Goal: Transaction & Acquisition: Purchase product/service

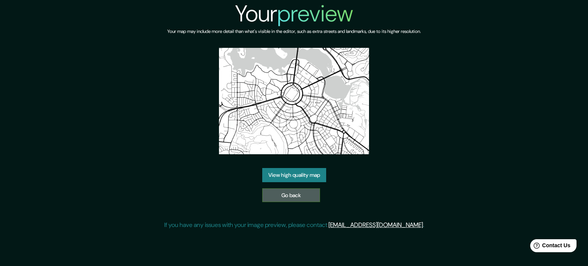
click at [284, 197] on link "Go back" at bounding box center [291, 195] width 58 height 14
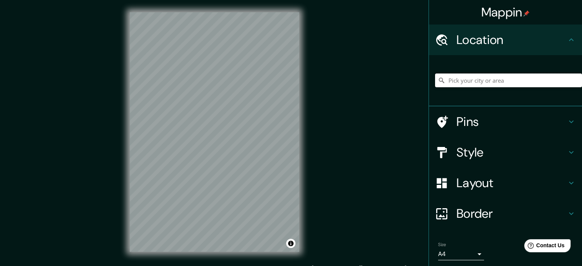
click at [478, 82] on input "Pick your city or area" at bounding box center [508, 80] width 147 height 14
click at [494, 79] on input "El Salvador" at bounding box center [508, 80] width 147 height 14
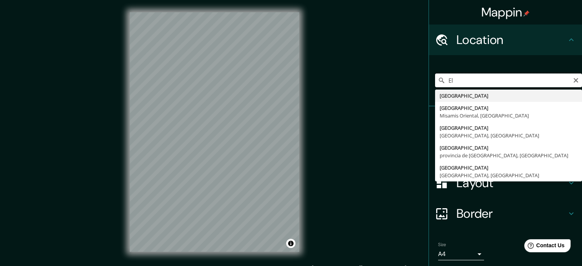
type input "E"
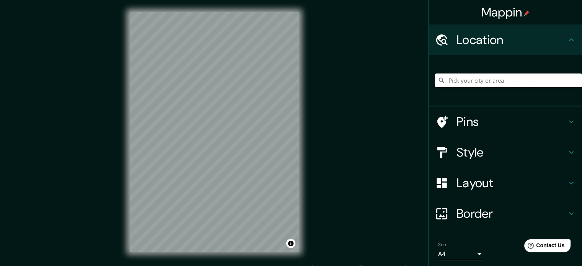
type input "a"
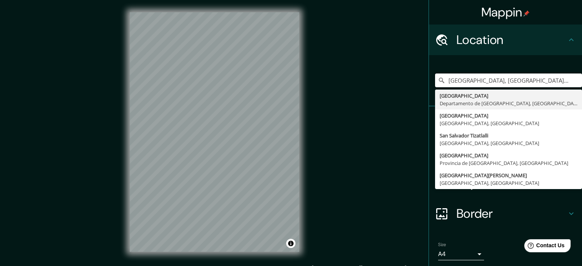
type input "San Salvador, Departamento de San Salvador, El Salvador"
click at [521, 222] on div "Border" at bounding box center [505, 213] width 153 height 31
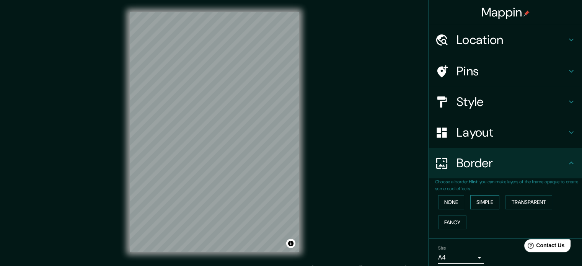
click at [486, 204] on button "Simple" at bounding box center [484, 202] width 29 height 14
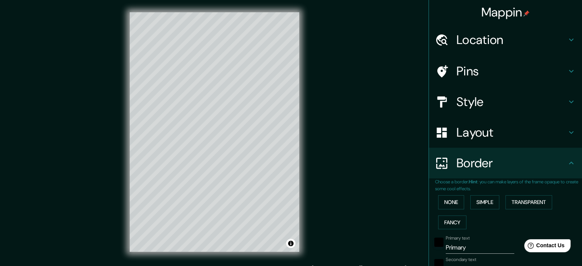
click at [539, 67] on h4 "Pins" at bounding box center [511, 71] width 110 height 15
type input "177"
type input "35"
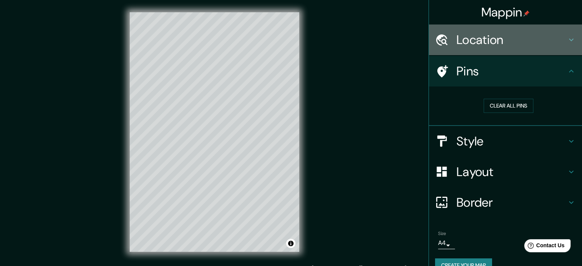
click at [533, 37] on h4 "Location" at bounding box center [511, 39] width 110 height 15
type input "177"
type input "35"
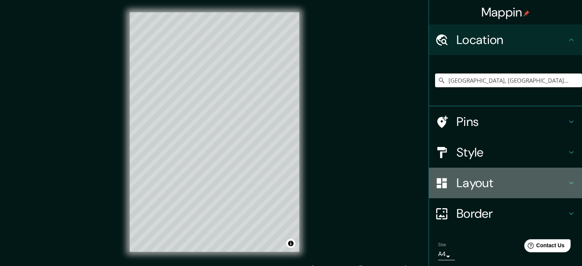
click at [496, 182] on h4 "Layout" at bounding box center [511, 182] width 110 height 15
type input "177"
type input "35"
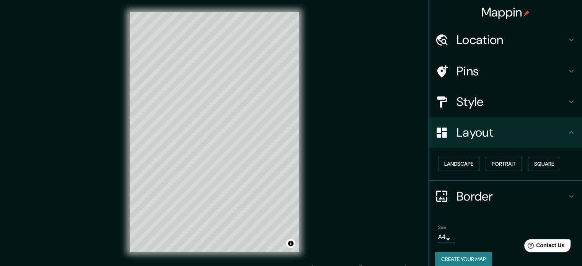
click at [514, 109] on h4 "Style" at bounding box center [511, 101] width 110 height 15
type input "177"
type input "35"
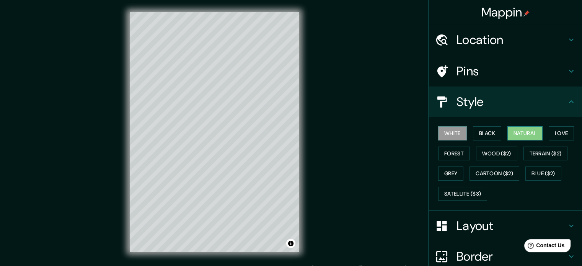
click at [522, 132] on button "Natural" at bounding box center [524, 133] width 35 height 14
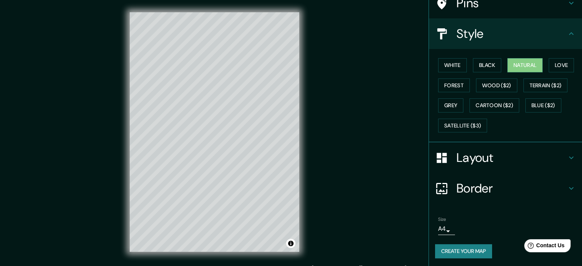
scroll to position [10, 0]
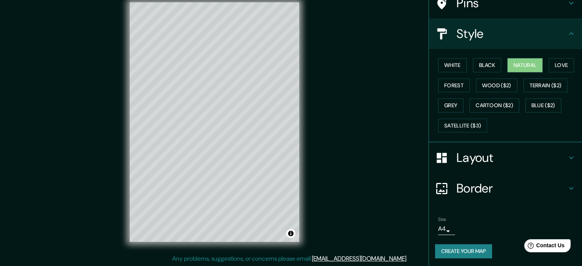
click at [502, 152] on h4 "Layout" at bounding box center [511, 157] width 110 height 15
type input "177"
type input "35"
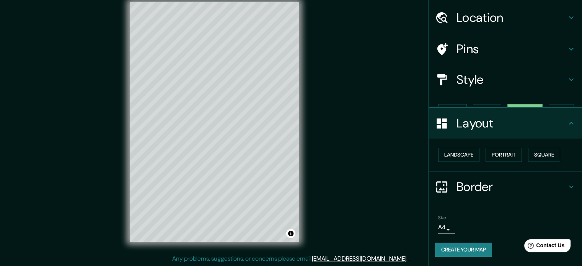
scroll to position [8, 0]
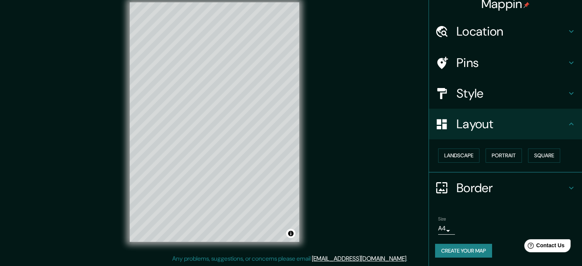
click at [499, 185] on h4 "Border" at bounding box center [511, 187] width 110 height 15
type input "177"
type input "35"
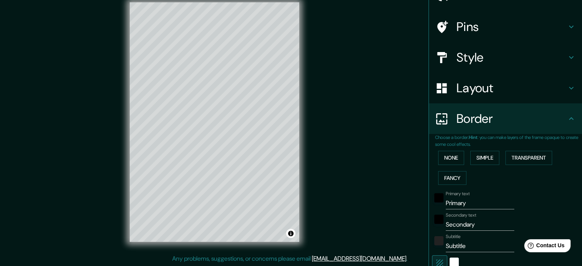
scroll to position [15, 0]
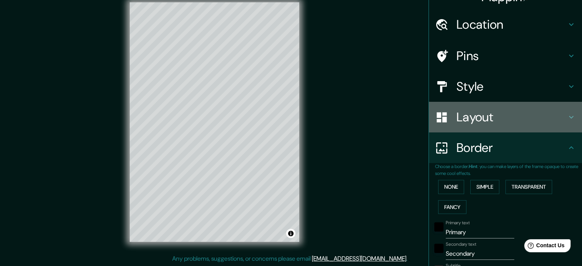
click at [491, 120] on h4 "Layout" at bounding box center [511, 116] width 110 height 15
type input "177"
type input "35"
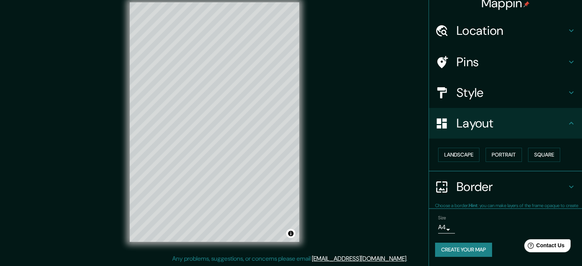
scroll to position [8, 0]
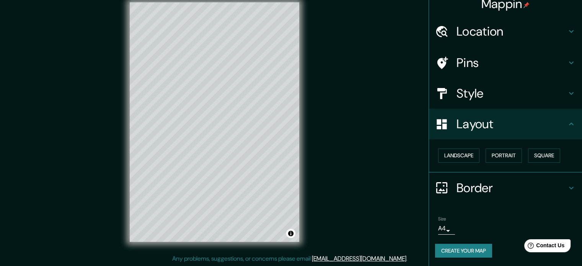
click at [491, 188] on h4 "Border" at bounding box center [511, 187] width 110 height 15
type input "177"
type input "35"
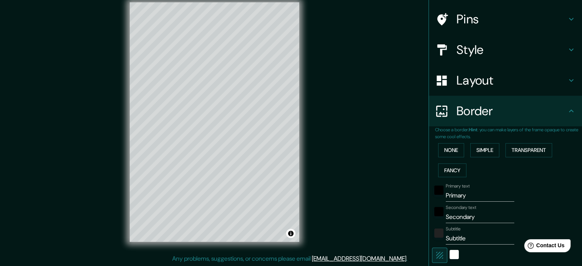
scroll to position [168, 0]
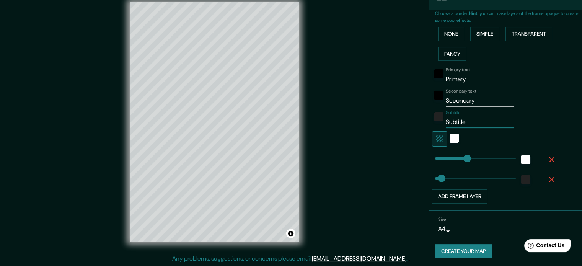
drag, startPoint x: 475, startPoint y: 119, endPoint x: 424, endPoint y: 129, distance: 51.8
click at [429, 129] on div "Choose a border. Hint : you can make layers of the frame opaque to create some …" at bounding box center [505, 110] width 153 height 200
type input "177"
type input "35"
type input "177"
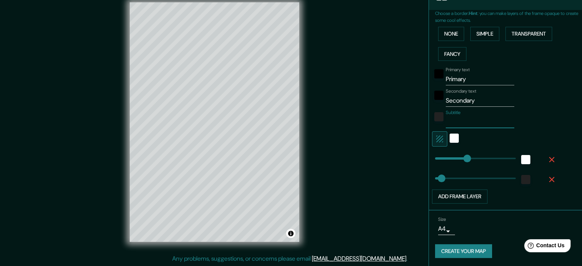
type input "35"
type input "177"
type input "35"
drag, startPoint x: 479, startPoint y: 102, endPoint x: 435, endPoint y: 108, distance: 44.8
click at [435, 108] on div "Primary text Primary Secondary text Secondary Subtitle Add frame layer" at bounding box center [496, 134] width 122 height 140
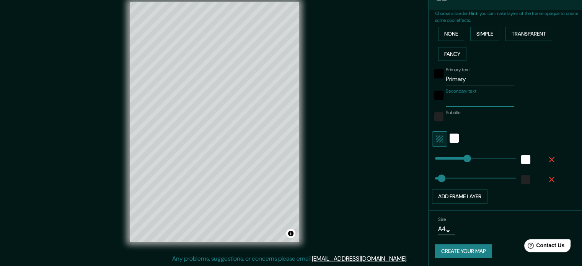
type input "177"
type input "35"
type input "177"
type input "35"
type input "177"
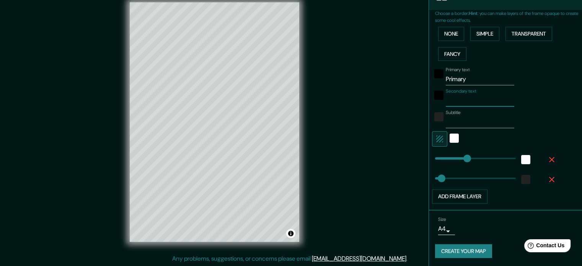
type input "35"
type input "177"
type input "35"
click at [474, 79] on input "Primary" at bounding box center [480, 79] width 68 height 12
drag, startPoint x: 473, startPoint y: 79, endPoint x: 432, endPoint y: 80, distance: 41.7
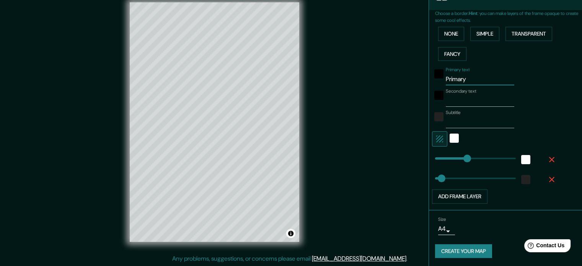
click at [432, 80] on div "Primary text Primary" at bounding box center [494, 76] width 125 height 18
type input "S"
type input "177"
type input "35"
type input "Sa"
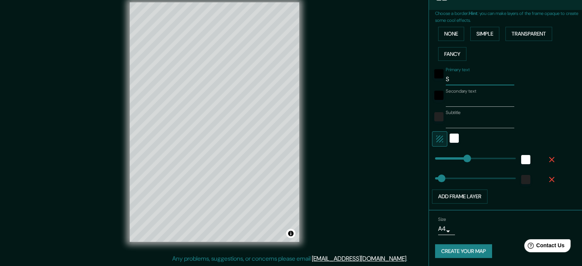
type input "177"
type input "35"
type input "San"
type input "177"
type input "35"
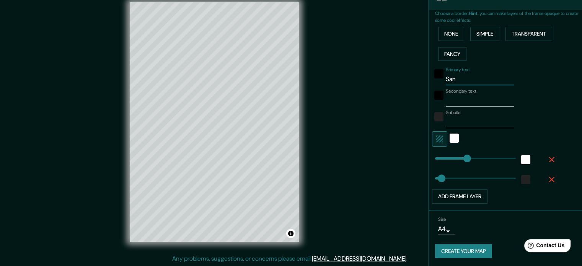
type input "San"
type input "177"
type input "35"
type input "San S"
type input "177"
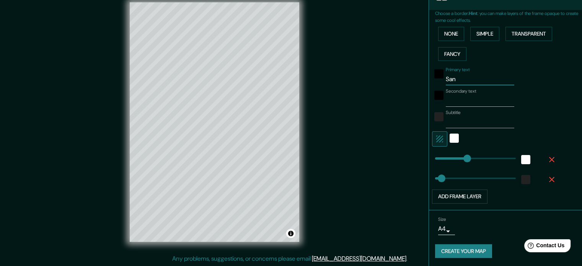
type input "35"
type input "San Sa"
type input "177"
type input "35"
type input "San Sal"
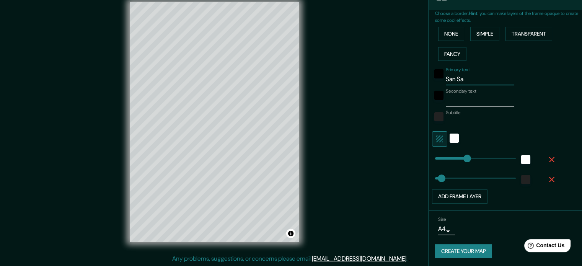
type input "177"
type input "35"
type input "San Salv"
type input "177"
type input "35"
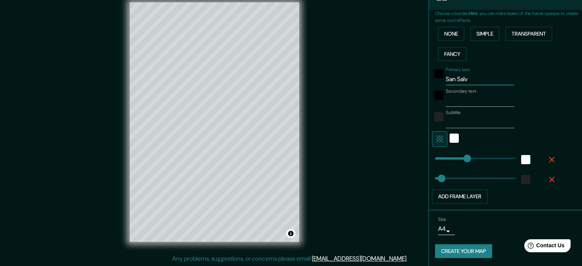
type input "San Salva"
type input "177"
type input "35"
type input "San Salvad"
type input "177"
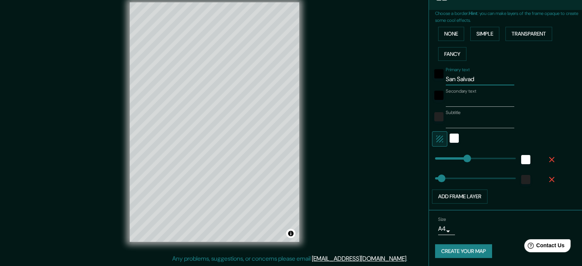
type input "35"
type input "San Salvado"
type input "177"
type input "35"
type input "San Salvador"
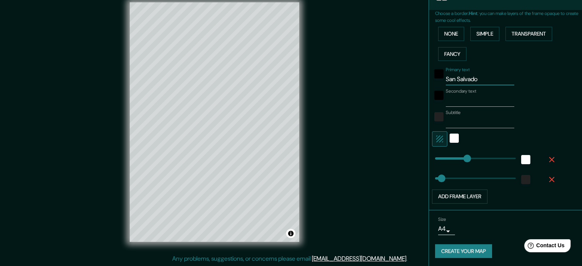
type input "177"
type input "35"
type input "San Salvador"
click at [570, 112] on div "Primary text San Salvador Secondary text Subtitle Add frame layer" at bounding box center [508, 134] width 147 height 140
click at [436, 137] on icon "button" at bounding box center [439, 138] width 9 height 9
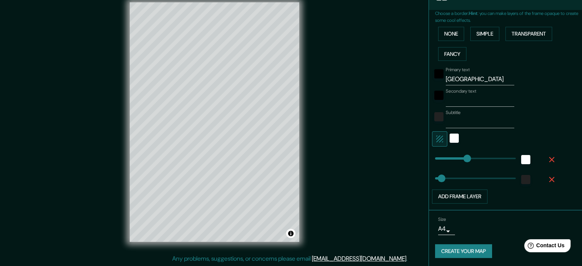
type input "177"
type input "35"
click at [436, 137] on icon "button" at bounding box center [439, 138] width 9 height 9
type input "177"
click at [450, 138] on div "white" at bounding box center [454, 138] width 9 height 9
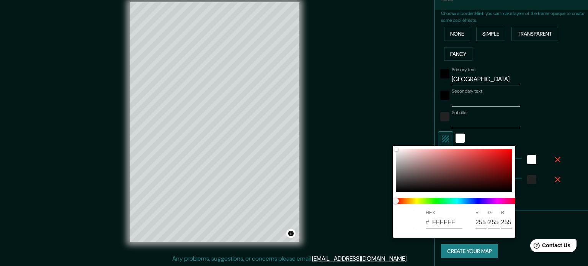
click at [437, 137] on div at bounding box center [294, 133] width 588 height 266
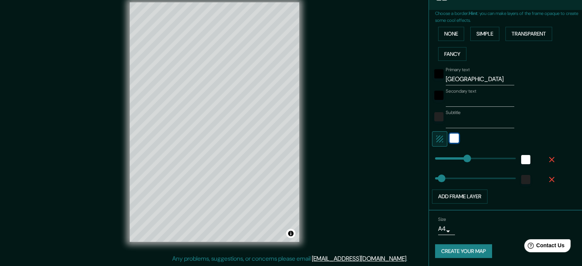
type input "35"
click at [458, 250] on button "Create your map" at bounding box center [463, 251] width 57 height 14
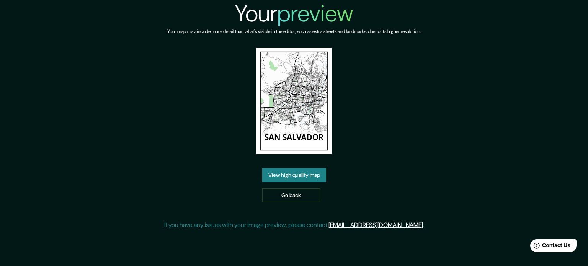
click at [315, 168] on link "View high quality map" at bounding box center [294, 175] width 64 height 14
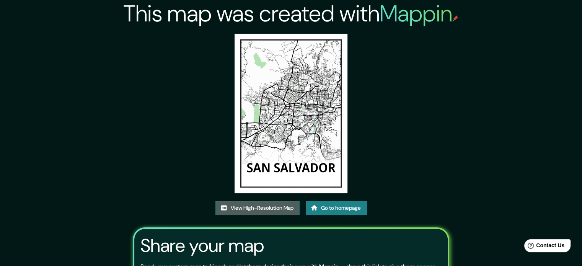
click at [260, 205] on link "View High-Resolution Map" at bounding box center [257, 208] width 84 height 14
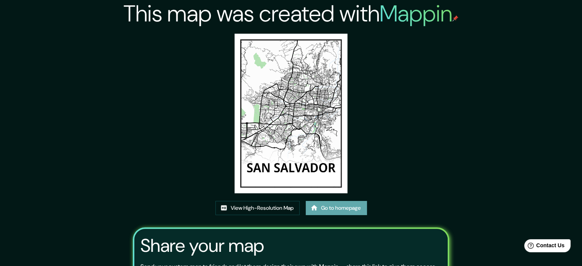
click at [346, 208] on link "Go to homepage" at bounding box center [336, 208] width 61 height 14
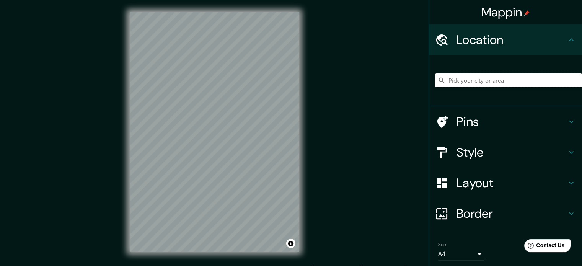
click at [453, 83] on input "Pick your city or area" at bounding box center [508, 80] width 147 height 14
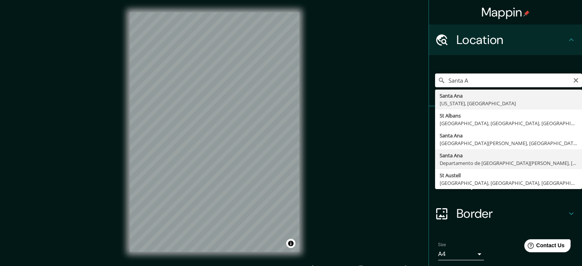
type input "Santa Ana, Departamento de Santa Ana, El Salvador"
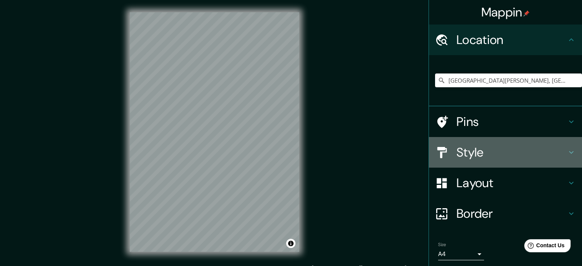
click at [510, 148] on h4 "Style" at bounding box center [511, 152] width 110 height 15
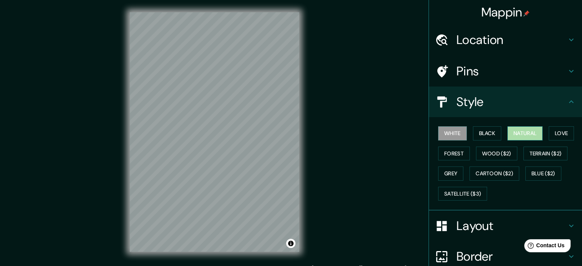
click at [532, 131] on button "Natural" at bounding box center [524, 133] width 35 height 14
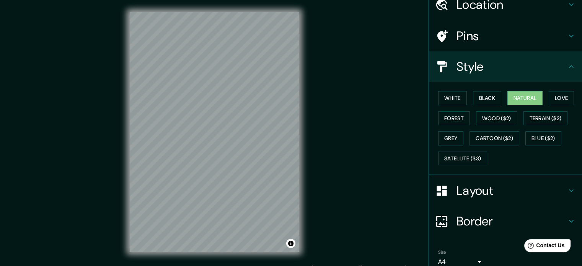
scroll to position [68, 0]
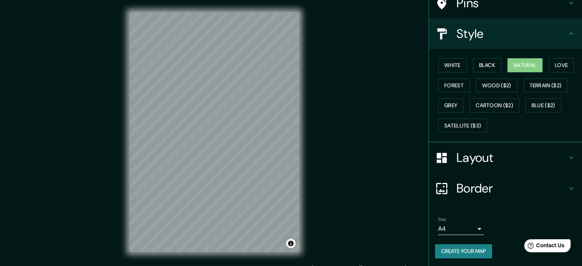
click at [533, 195] on div "Border" at bounding box center [505, 188] width 153 height 31
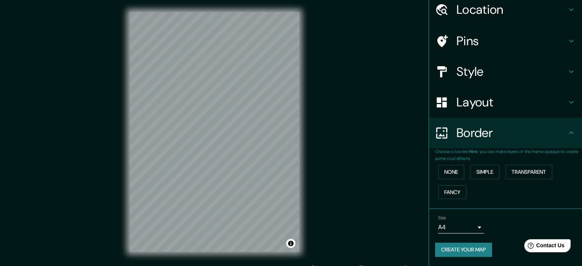
scroll to position [29, 0]
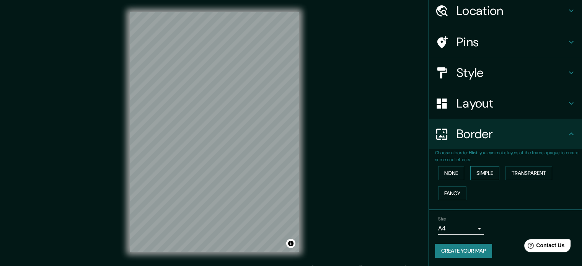
click at [480, 170] on button "Simple" at bounding box center [484, 173] width 29 height 14
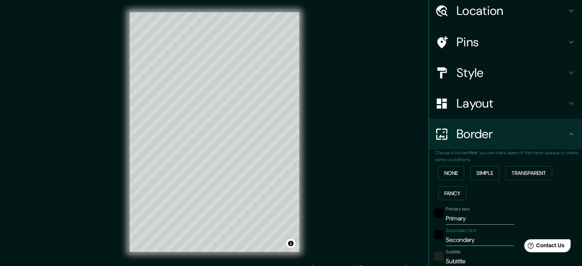
drag, startPoint x: 486, startPoint y: 237, endPoint x: 404, endPoint y: 238, distance: 81.1
click at [404, 238] on div "Mappin Location Santa Ana, Departamento de Santa Ana, El Salvador Pins Style La…" at bounding box center [291, 138] width 582 height 276
type input "177"
type input "35"
type input "177"
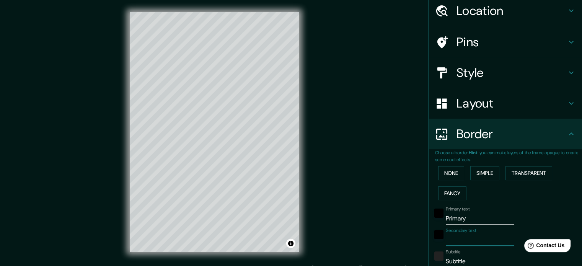
type input "35"
type input "177"
type input "35"
type input "177"
type input "35"
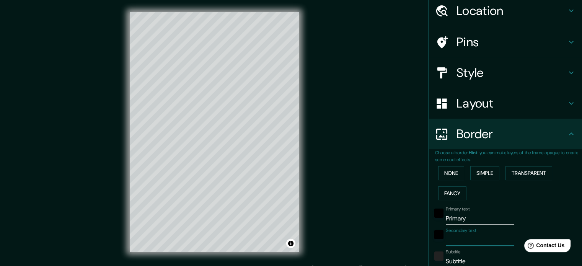
type input "177"
type input "35"
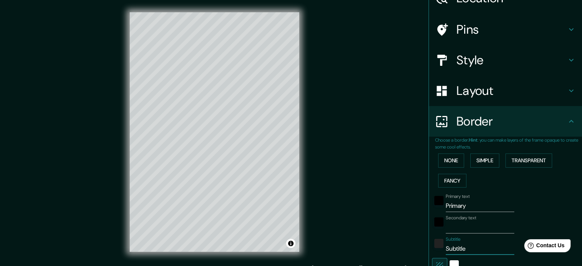
drag, startPoint x: 472, startPoint y: 257, endPoint x: 422, endPoint y: 260, distance: 50.2
click at [422, 260] on div "Mappin Location Santa Ana, Departamento de Santa Ana, El Salvador Pins Style La…" at bounding box center [291, 138] width 582 height 276
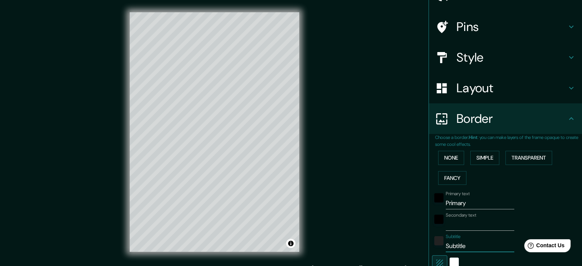
type input "177"
type input "35"
type input "177"
type input "35"
type input "177"
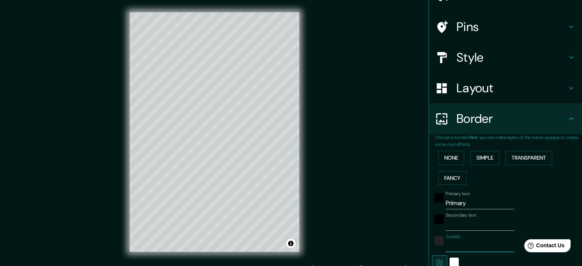
type input "35"
drag, startPoint x: 473, startPoint y: 203, endPoint x: 387, endPoint y: 208, distance: 85.8
click at [387, 208] on div "Mappin Location Santa Ana, Departamento de Santa Ana, El Salvador Pins Style La…" at bounding box center [291, 138] width 582 height 276
type input "S"
type input "177"
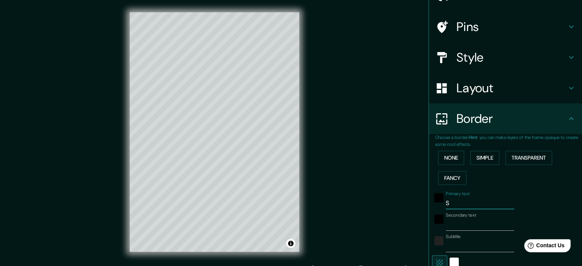
type input "35"
type input "SA"
type input "177"
type input "35"
type input "SAN"
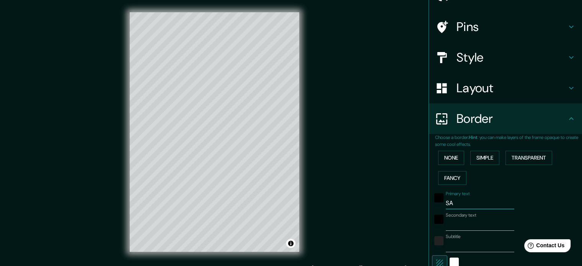
type input "177"
type input "35"
type input "SANT"
type input "177"
type input "35"
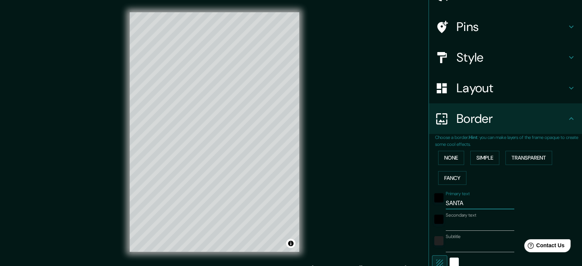
type input "SANTA"
type input "177"
type input "35"
type input "SANTA AN"
type input "177"
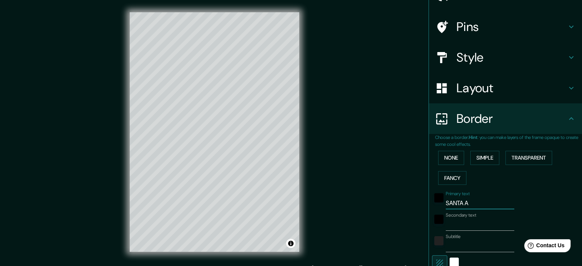
type input "35"
type input "SANTA ANA"
type input "177"
type input "35"
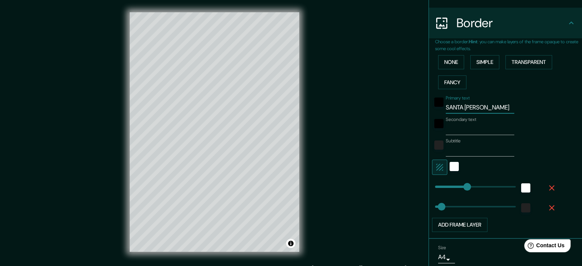
scroll to position [168, 0]
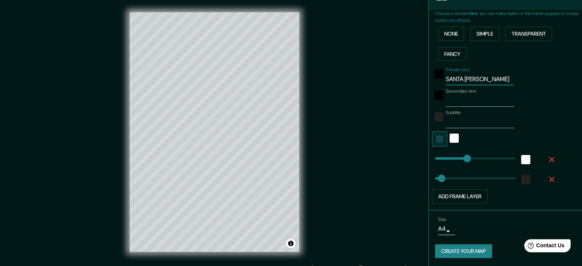
type input "SANTA ANA"
click at [465, 251] on button "Create your map" at bounding box center [463, 251] width 57 height 14
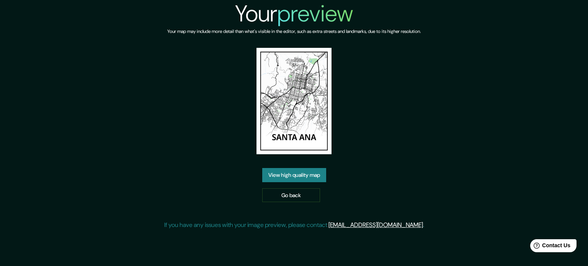
click at [288, 177] on link "View high quality map" at bounding box center [294, 175] width 64 height 14
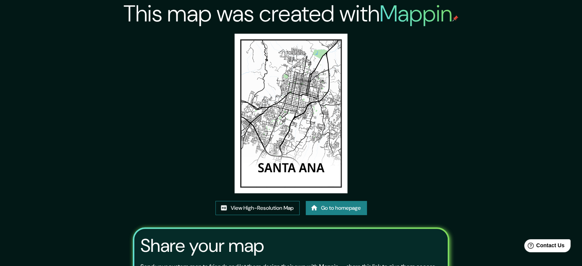
click at [254, 213] on link "View High-Resolution Map" at bounding box center [257, 208] width 84 height 14
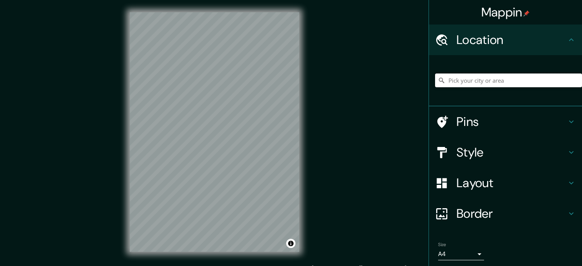
click at [507, 77] on input "Pick your city or area" at bounding box center [508, 80] width 147 height 14
click at [469, 81] on input "Pick your city or area" at bounding box center [508, 80] width 147 height 14
click at [537, 148] on h4 "Style" at bounding box center [511, 152] width 110 height 15
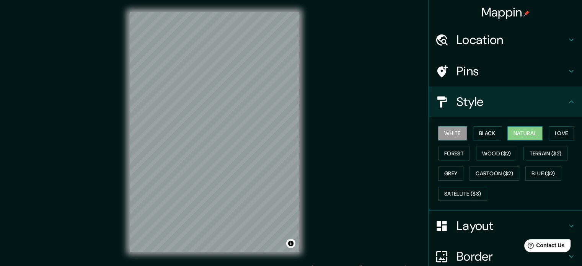
click at [530, 132] on button "Natural" at bounding box center [524, 133] width 35 height 14
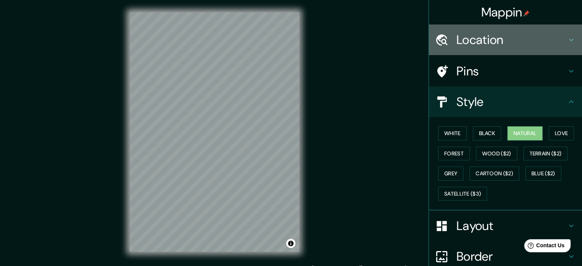
click at [513, 38] on h4 "Location" at bounding box center [511, 39] width 110 height 15
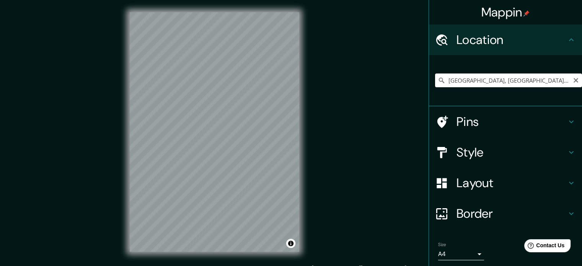
click at [507, 75] on input "Sensuntepeque, Departamento de Cabañas, El Salvador" at bounding box center [508, 80] width 147 height 14
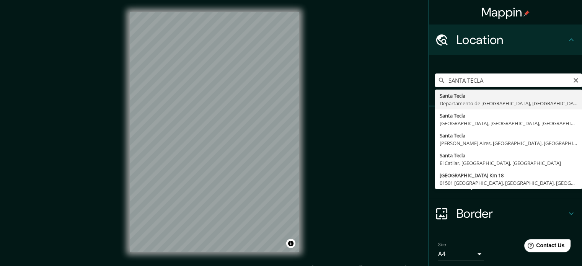
type input "Santa Tecla, Departamento de La Libertad, El Salvador"
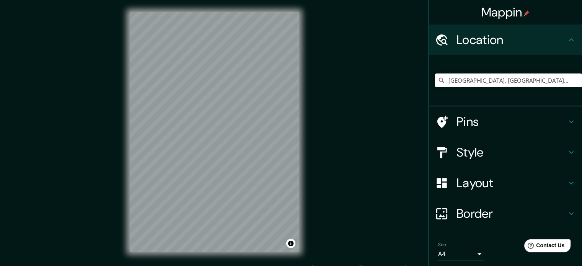
click at [299, 178] on div "© Mapbox © OpenStreetMap Improve this map" at bounding box center [214, 132] width 194 height 264
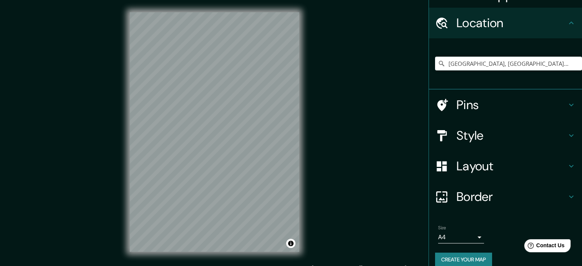
scroll to position [26, 0]
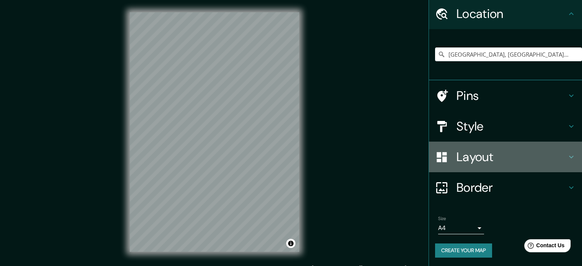
click at [500, 157] on h4 "Layout" at bounding box center [511, 156] width 110 height 15
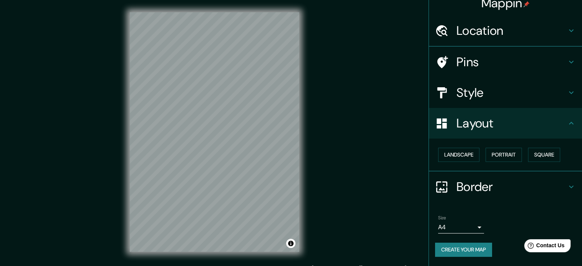
scroll to position [8, 0]
click at [505, 191] on h4 "Border" at bounding box center [511, 187] width 110 height 15
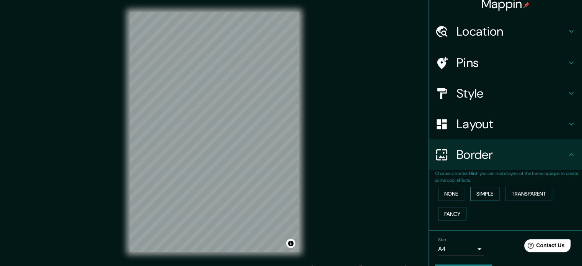
click at [487, 192] on button "Simple" at bounding box center [484, 194] width 29 height 14
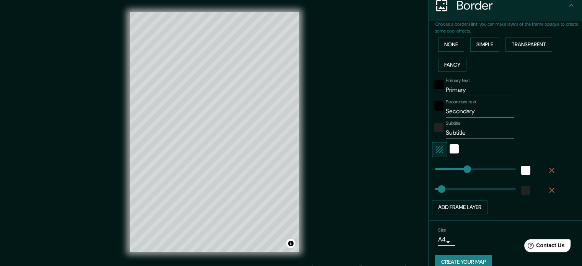
scroll to position [168, 0]
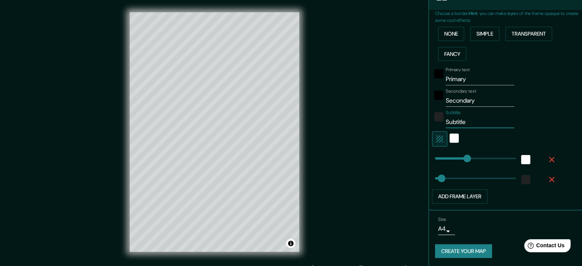
drag, startPoint x: 440, startPoint y: 122, endPoint x: 397, endPoint y: 122, distance: 43.2
click at [397, 122] on div "Mappin Location Santa Tecla, Departamento de La Libertad, El Salvador Pins Styl…" at bounding box center [291, 138] width 582 height 276
type input "177"
type input "35"
type input "177"
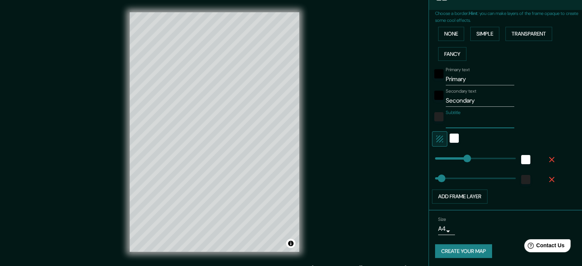
type input "35"
type input "177"
type input "35"
type input "177"
type input "35"
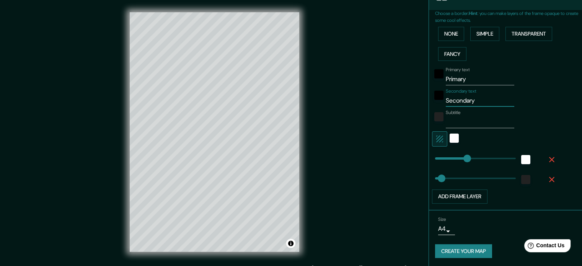
drag, startPoint x: 478, startPoint y: 98, endPoint x: 439, endPoint y: 101, distance: 39.1
click at [418, 107] on div "Mappin Location Santa Tecla, Departamento de La Libertad, El Salvador Pins Styl…" at bounding box center [291, 138] width 582 height 276
type input "177"
type input "35"
type input "177"
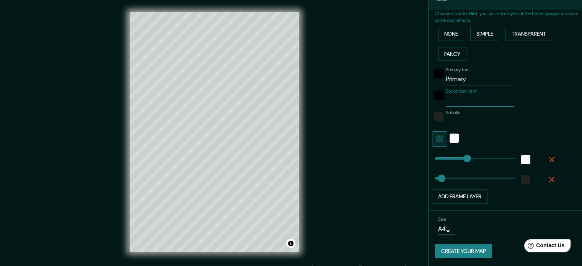
type input "35"
type input "177"
type input "35"
type input "177"
type input "35"
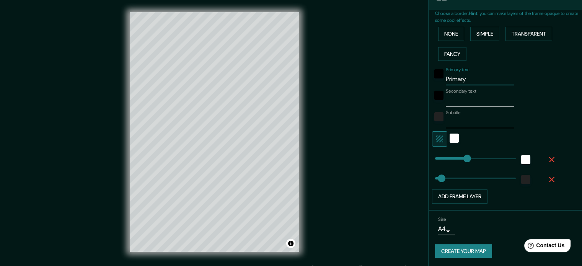
drag, startPoint x: 467, startPoint y: 78, endPoint x: 417, endPoint y: 78, distance: 49.7
click at [417, 78] on div "Mappin Location Santa Tecla, Departamento de La Libertad, El Salvador Pins Styl…" at bounding box center [291, 138] width 582 height 276
type input "S"
type input "177"
type input "35"
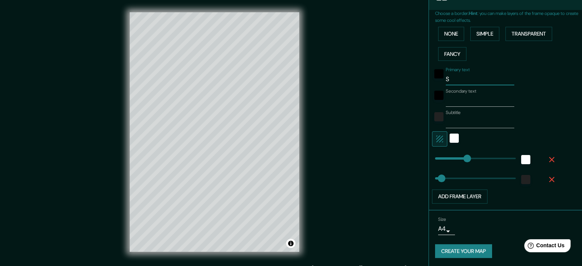
type input "SA"
type input "177"
type input "35"
type input "SAN"
type input "177"
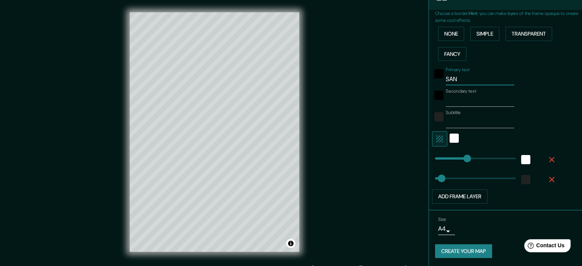
type input "35"
type input "SANT"
type input "177"
type input "35"
type input "SANTA"
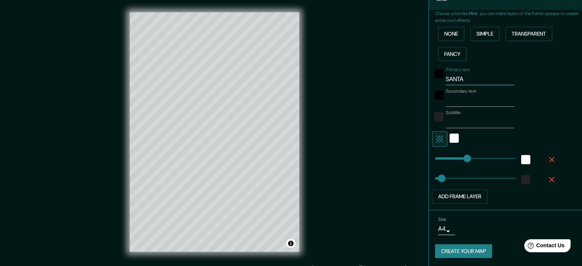
type input "177"
type input "35"
type input "SANTA TE"
type input "177"
type input "35"
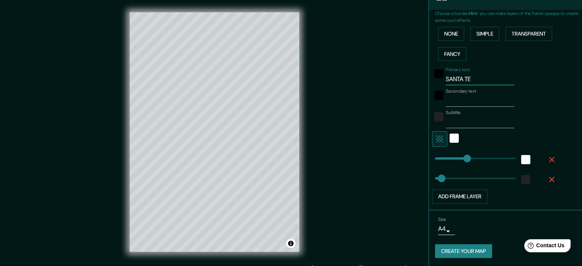
type input "SANTA TEC"
type input "177"
type input "35"
type input "SANTA TECLA"
type input "177"
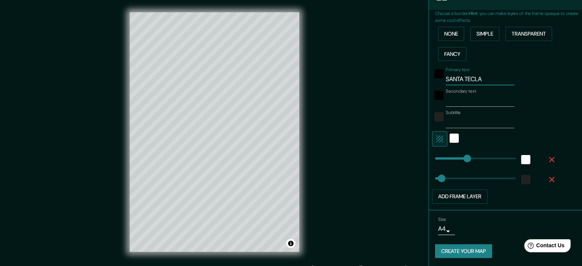
type input "35"
type input "SANTA TECLA"
click at [473, 246] on button "Create your map" at bounding box center [463, 251] width 57 height 14
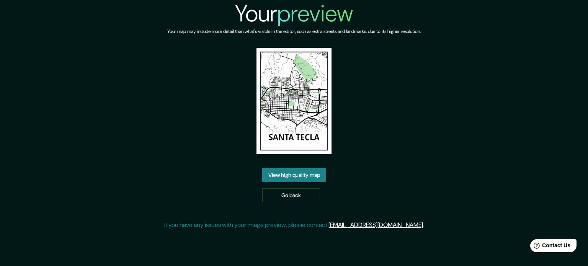
click at [277, 176] on link "View high quality map" at bounding box center [294, 175] width 64 height 14
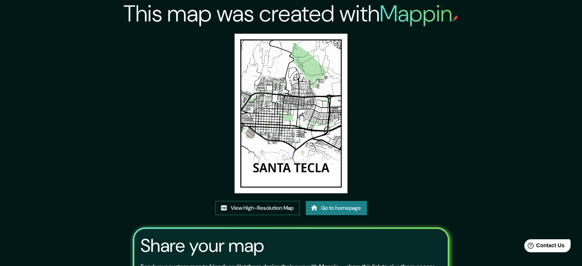
click at [276, 208] on link "View High-Resolution Map" at bounding box center [257, 208] width 84 height 14
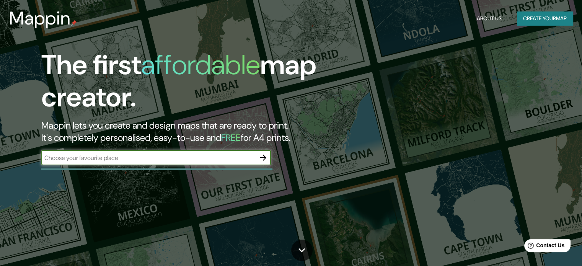
click at [267, 159] on icon "button" at bounding box center [263, 157] width 9 height 9
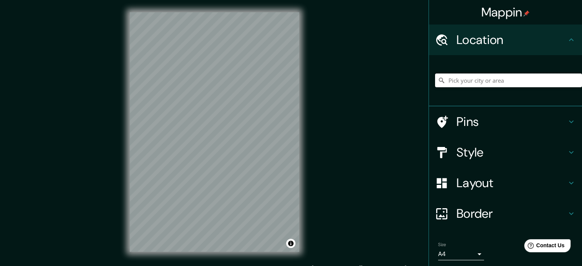
click at [468, 84] on input "Pick your city or area" at bounding box center [508, 80] width 147 height 14
click at [468, 84] on input "[DATE][GEOGRAPHIC_DATA][PERSON_NAME], [GEOGRAPHIC_DATA], [GEOGRAPHIC_DATA]" at bounding box center [508, 80] width 147 height 14
click at [462, 84] on input "[DATE][GEOGRAPHIC_DATA][PERSON_NAME], [GEOGRAPHIC_DATA], [GEOGRAPHIC_DATA]" at bounding box center [508, 80] width 147 height 14
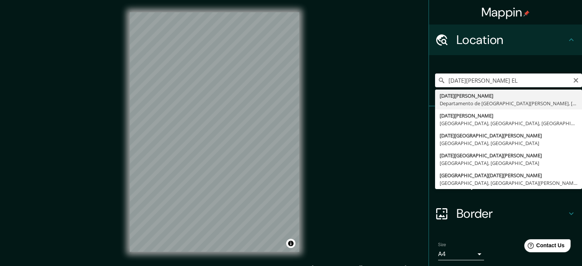
type input "[GEOGRAPHIC_DATA][PERSON_NAME], [GEOGRAPHIC_DATA][DATE][PERSON_NAME], [GEOGRAPH…"
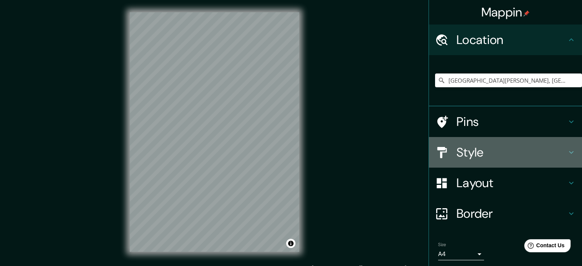
click at [525, 153] on h4 "Style" at bounding box center [511, 152] width 110 height 15
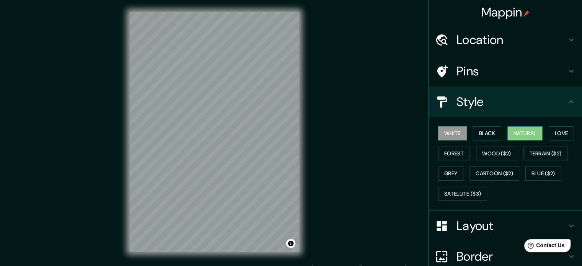
click at [531, 131] on button "Natural" at bounding box center [524, 133] width 35 height 14
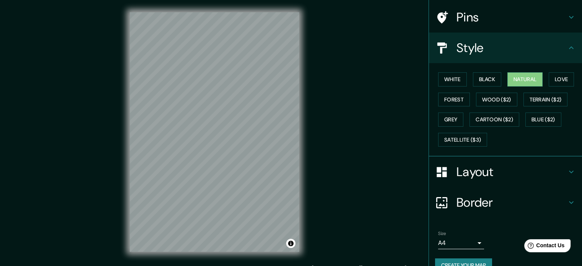
scroll to position [68, 0]
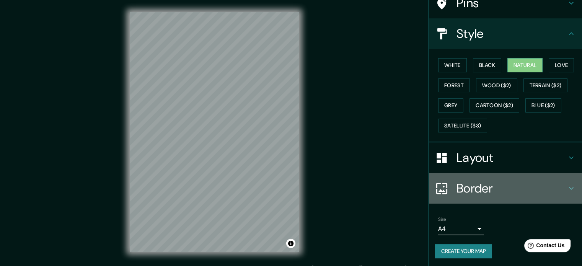
click at [491, 183] on h4 "Border" at bounding box center [511, 188] width 110 height 15
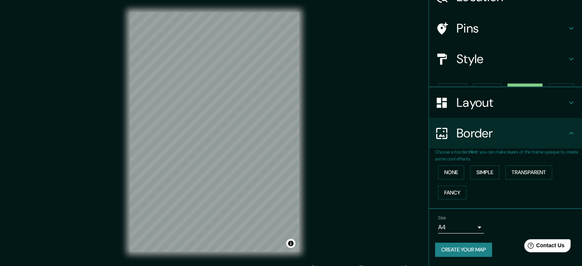
scroll to position [29, 0]
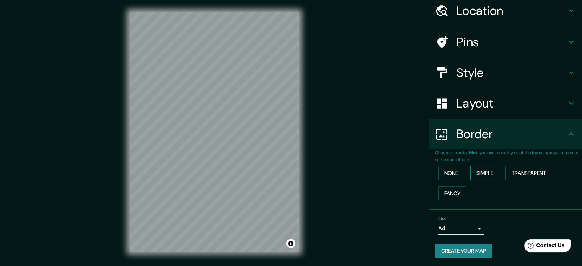
click at [477, 166] on button "Simple" at bounding box center [484, 173] width 29 height 14
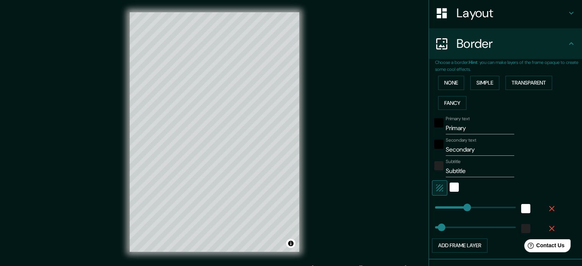
scroll to position [144, 0]
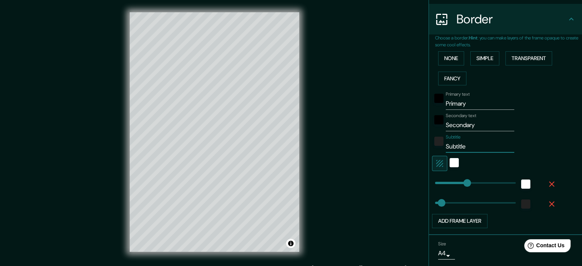
drag, startPoint x: 474, startPoint y: 147, endPoint x: 417, endPoint y: 146, distance: 57.0
click at [417, 146] on div "Mappin Location San Miguel, Departamento de San Miguel, El Salvador Pins Style …" at bounding box center [291, 138] width 582 height 276
type input "177"
type input "35"
type input "177"
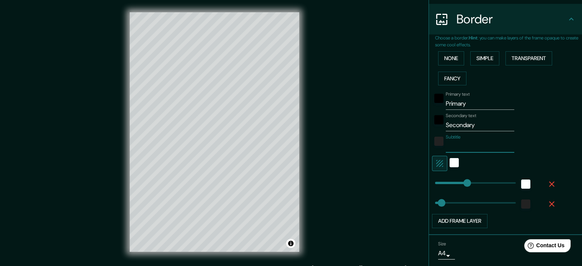
type input "35"
type input "177"
type input "35"
drag, startPoint x: 479, startPoint y: 124, endPoint x: 419, endPoint y: 122, distance: 59.7
click at [419, 122] on div "Mappin Location San Miguel, Departamento de San Miguel, El Salvador Pins Style …" at bounding box center [291, 138] width 582 height 276
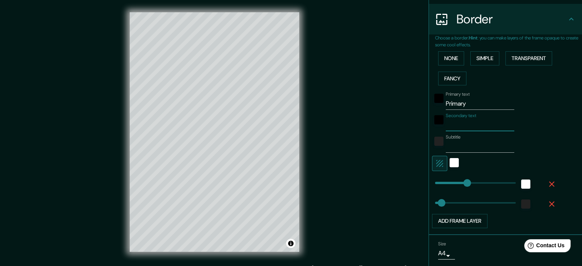
type input "177"
type input "35"
type input "177"
type input "35"
type input "177"
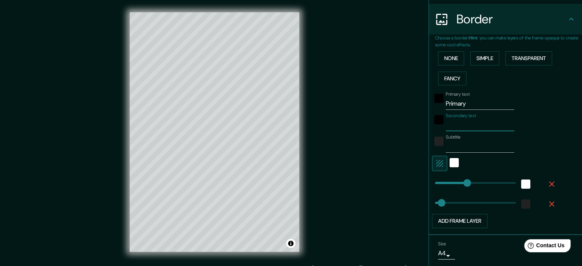
type input "35"
type input "177"
type input "35"
drag, startPoint x: 467, startPoint y: 105, endPoint x: 420, endPoint y: 105, distance: 47.1
click at [420, 105] on div "Mappin Location San Miguel, Departamento de San Miguel, El Salvador Pins Style …" at bounding box center [291, 138] width 582 height 276
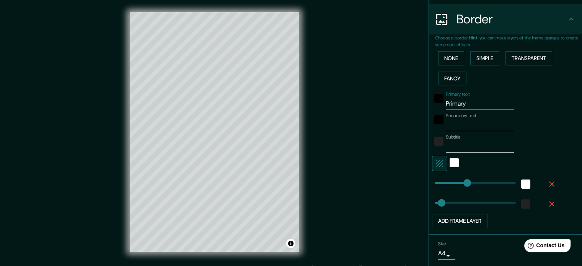
type input "S"
type input "177"
type input "35"
type input "SAN"
type input "177"
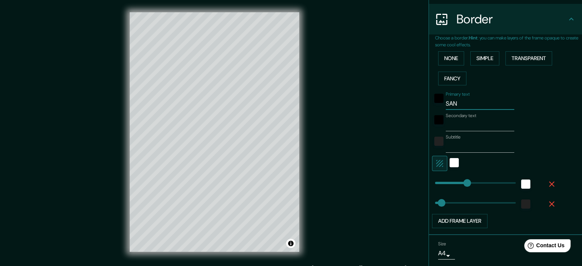
type input "35"
type input "SAN M"
type input "177"
type input "35"
type input "SAN MI"
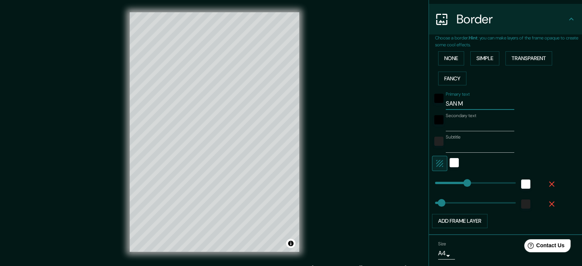
type input "177"
type input "35"
type input "SAN MIGU"
type input "177"
type input "35"
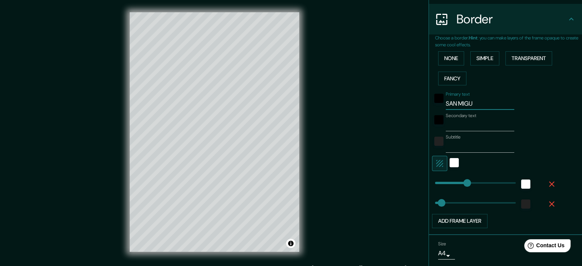
type input "SAN MIGUE"
type input "177"
type input "35"
type input "SAN MIGUEL"
type input "177"
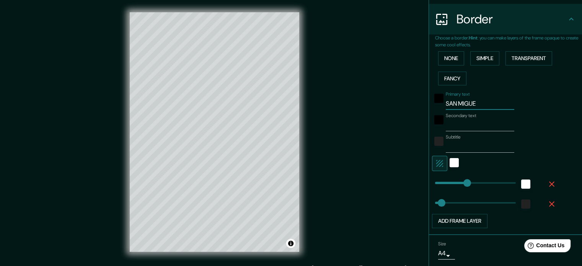
type input "35"
type input "177"
type input "SAN MIGUEL"
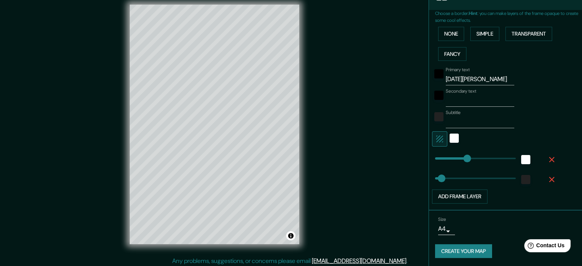
scroll to position [10, 0]
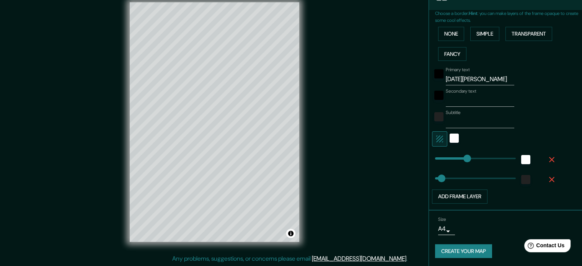
click at [473, 251] on button "Create your map" at bounding box center [463, 251] width 57 height 14
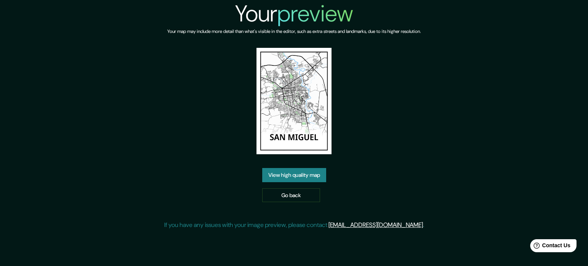
click at [295, 177] on link "View high quality map" at bounding box center [294, 175] width 64 height 14
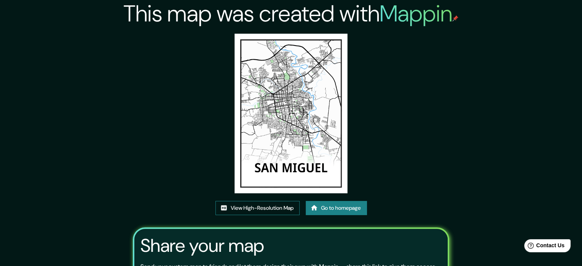
click at [263, 205] on link "View High-Resolution Map" at bounding box center [257, 208] width 84 height 14
